Goal: Task Accomplishment & Management: Use online tool/utility

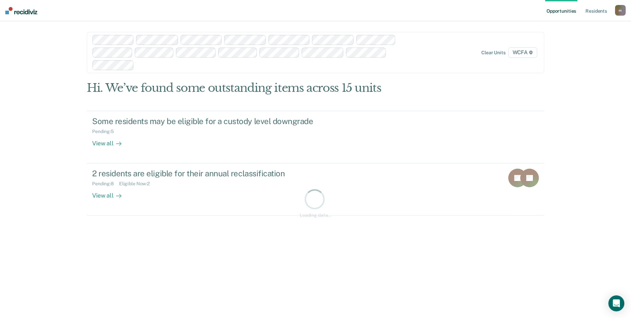
click at [325, 66] on div at bounding box center [270, 65] width 267 height 8
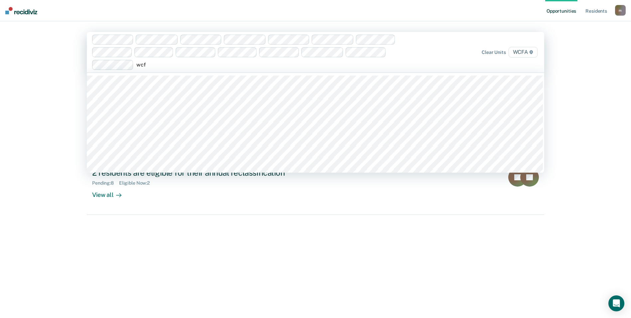
type input "wcfa"
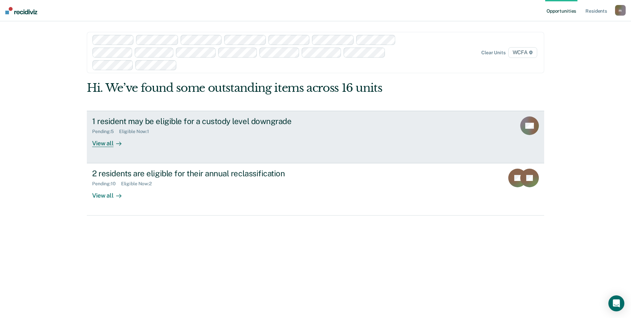
click at [162, 125] on div "1 resident may be eligible for a custody level downgrade" at bounding box center [209, 121] width 234 height 10
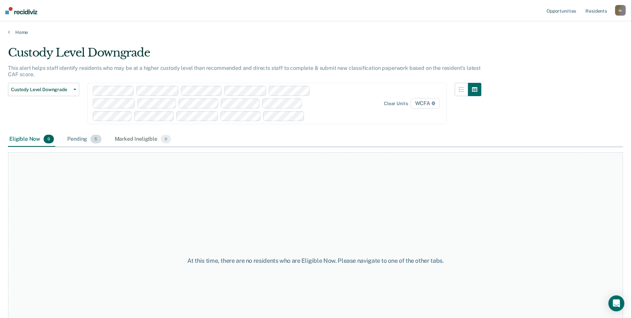
click at [97, 138] on span "5" at bounding box center [96, 139] width 11 height 9
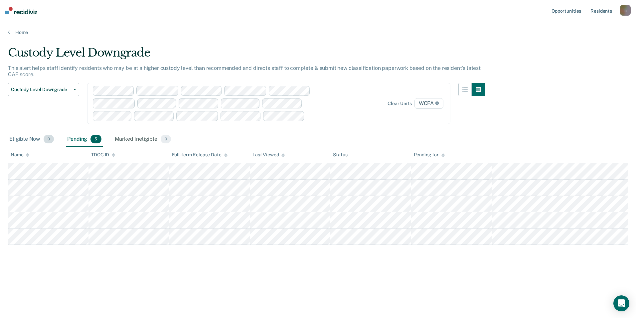
click at [24, 136] on div "Eligible Now 0" at bounding box center [31, 139] width 47 height 15
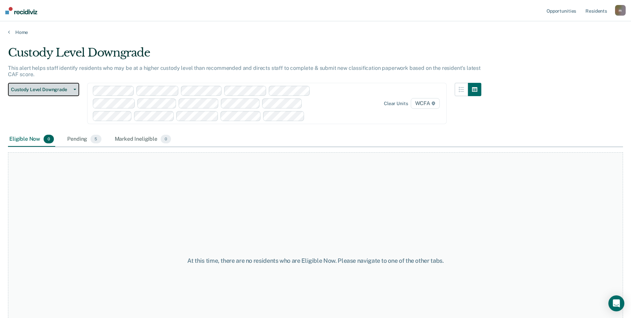
click at [36, 88] on span "Custody Level Downgrade" at bounding box center [41, 90] width 60 height 6
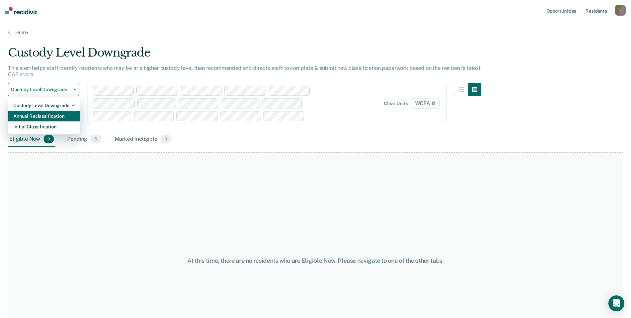
click at [37, 116] on div "Annual Reclassification" at bounding box center [44, 116] width 62 height 11
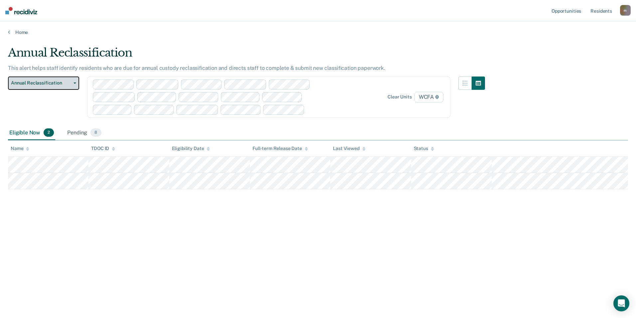
click at [23, 83] on span "Annual Reclassification" at bounding box center [41, 83] width 60 height 6
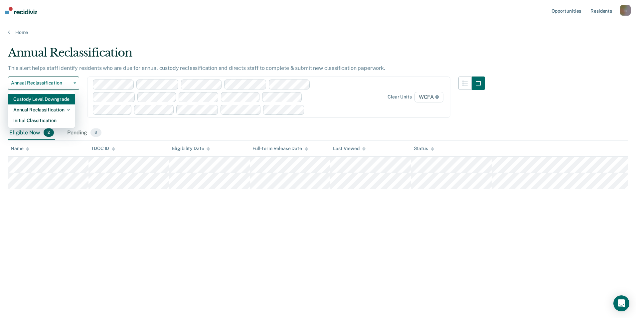
click at [41, 94] on div "Custody Level Downgrade" at bounding box center [41, 99] width 57 height 11
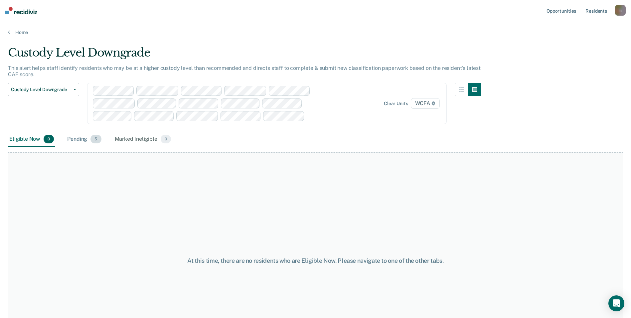
click at [85, 141] on div "Pending 5" at bounding box center [84, 139] width 37 height 15
